Goal: Information Seeking & Learning: Find specific fact

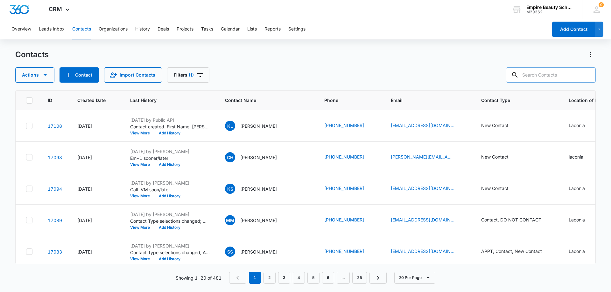
click at [552, 74] on input "text" at bounding box center [551, 74] width 90 height 15
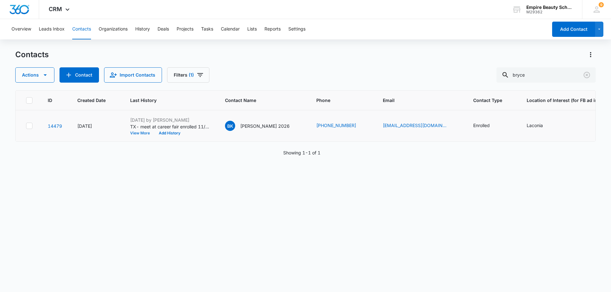
click at [140, 133] on button "View More" at bounding box center [142, 133] width 24 height 4
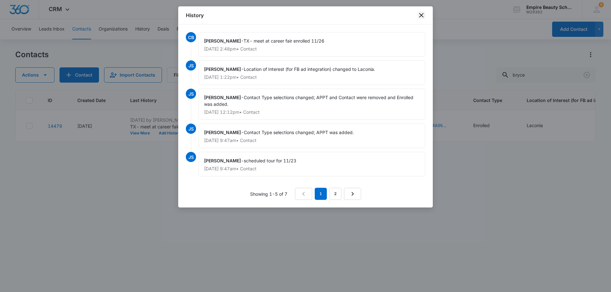
click at [420, 16] on icon "close" at bounding box center [421, 15] width 4 height 4
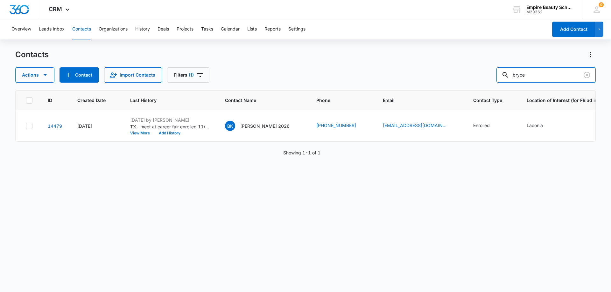
drag, startPoint x: 537, startPoint y: 73, endPoint x: 465, endPoint y: 78, distance: 71.4
click at [465, 78] on div "Actions Contact Import Contacts Filters (1) bryce" at bounding box center [305, 74] width 581 height 15
type input "shay"
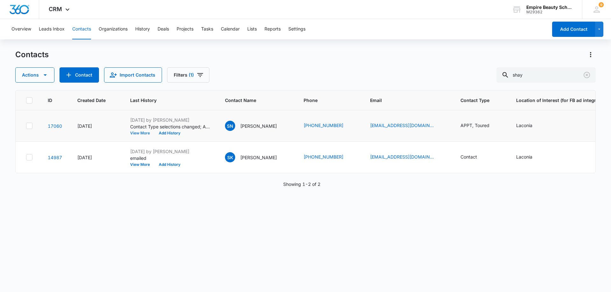
click at [146, 135] on button "View More" at bounding box center [142, 133] width 24 height 4
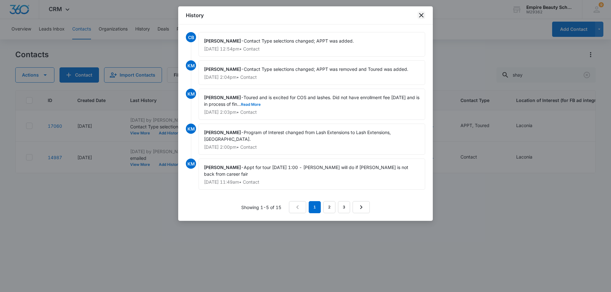
click at [419, 16] on icon "close" at bounding box center [422, 15] width 8 height 8
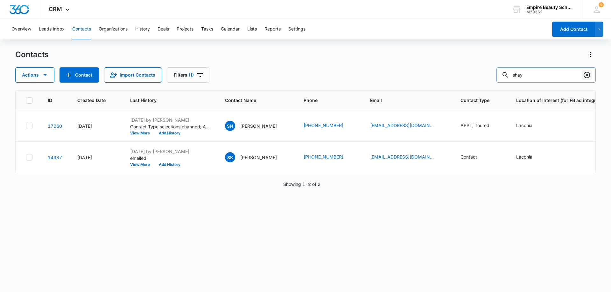
click at [587, 74] on icon "Clear" at bounding box center [587, 75] width 8 height 8
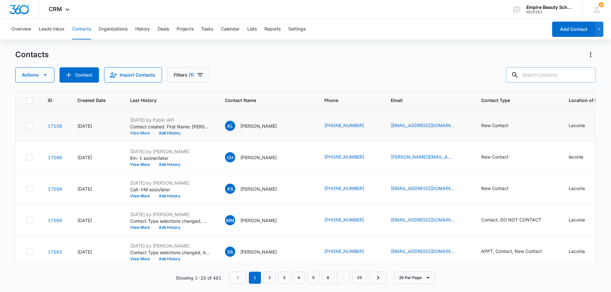
click at [142, 132] on button "View More" at bounding box center [142, 133] width 24 height 4
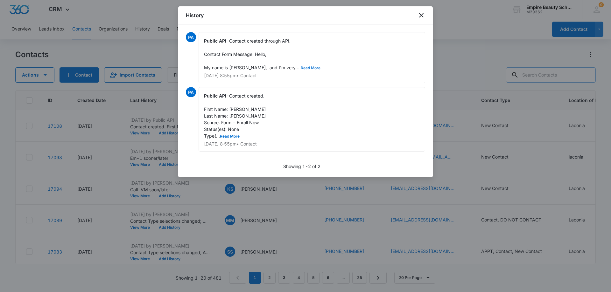
click at [301, 68] on button "Read More" at bounding box center [311, 68] width 20 height 4
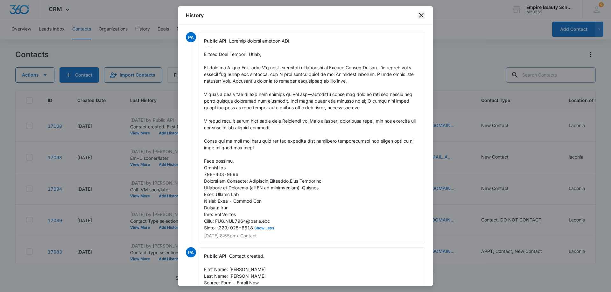
click at [423, 14] on icon "close" at bounding box center [421, 15] width 4 height 4
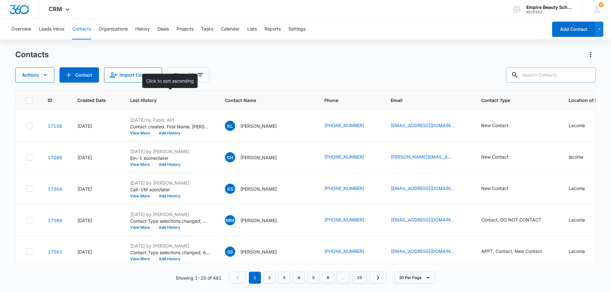
click at [140, 101] on span "Last History" at bounding box center [165, 100] width 70 height 7
click at [208, 101] on icon at bounding box center [206, 100] width 7 height 7
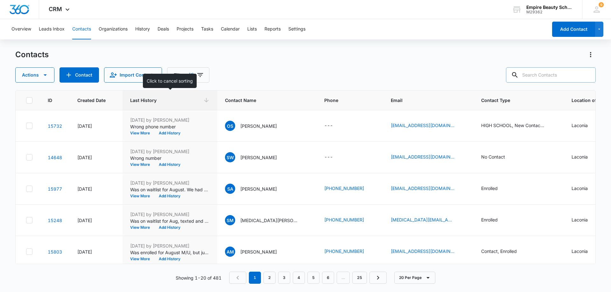
click at [208, 101] on icon at bounding box center [206, 100] width 4 height 4
